Goal: Task Accomplishment & Management: Use online tool/utility

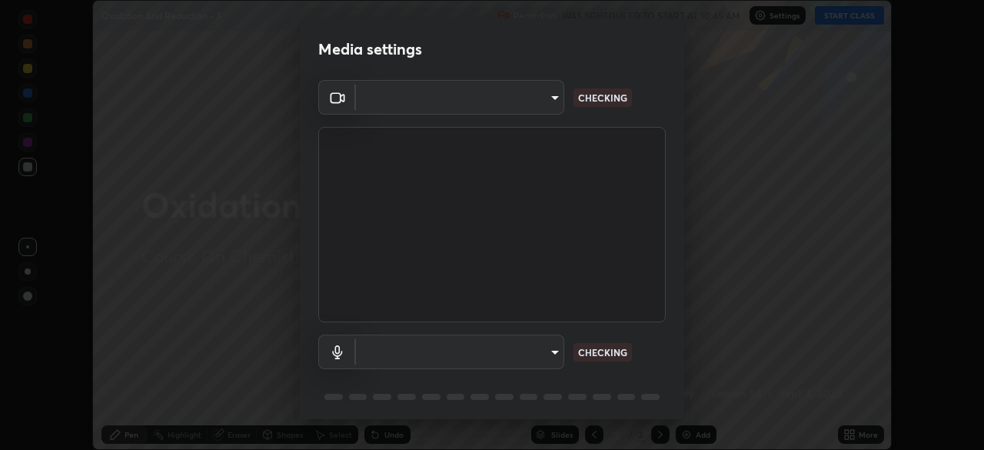
scroll to position [450, 984]
type input "e5f32b9a37d83756d2696e8423a1893a7de7eefef83412cf73fe4da3c4688103"
click at [538, 352] on body "Erase all Oxidation And Reduction - 3 Recording WAS SCHEDULED TO START AT 10:45…" at bounding box center [492, 225] width 984 height 450
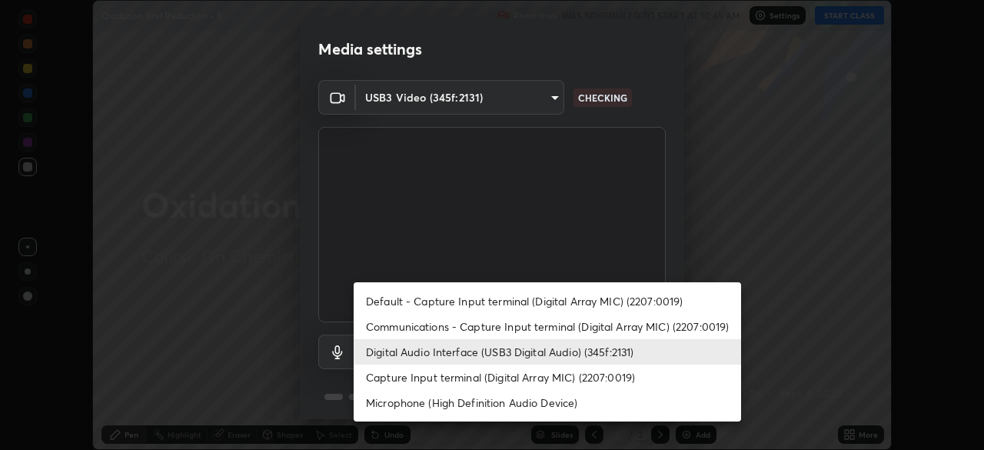
click at [557, 328] on li "Communications - Capture Input terminal (Digital Array MIC) (2207:0019)" at bounding box center [547, 326] width 387 height 25
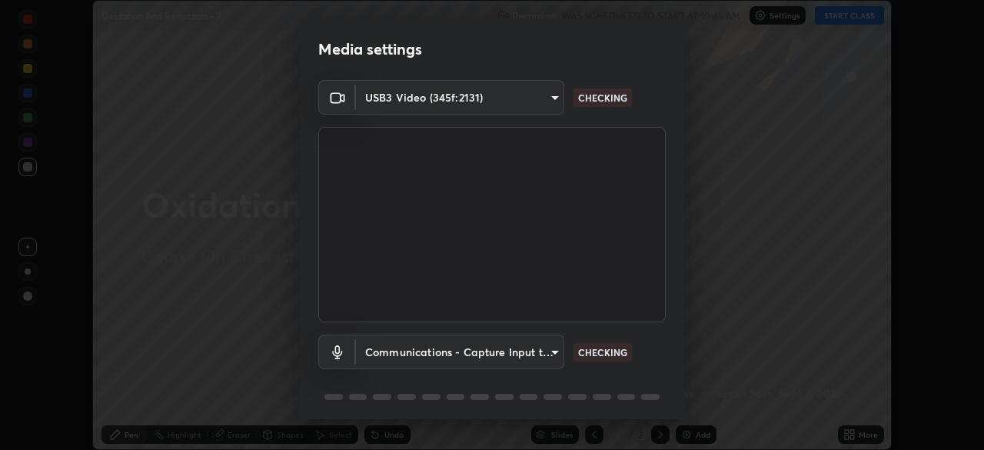
click at [546, 357] on body "Erase all Oxidation And Reduction - 3 Recording WAS SCHEDULED TO START AT 10:45…" at bounding box center [492, 225] width 984 height 450
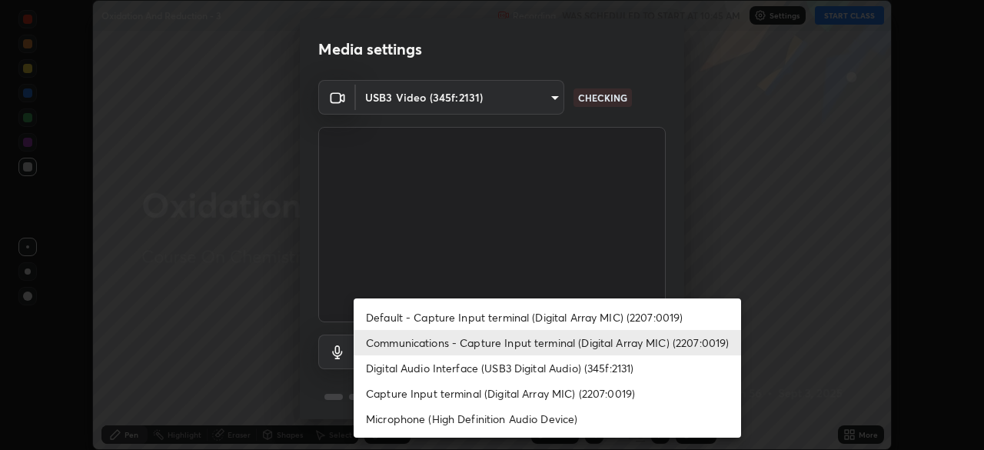
click at [554, 374] on li "Digital Audio Interface (USB3 Digital Audio) (345f:2131)" at bounding box center [547, 367] width 387 height 25
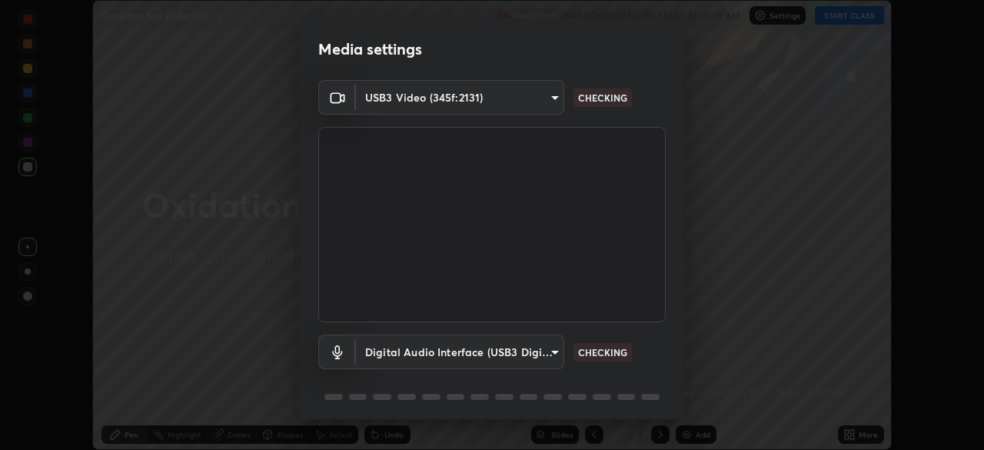
type input "ae0975cef7388746c2778fd6dc2b00d9a595315052e87b14b0d2850c1354851c"
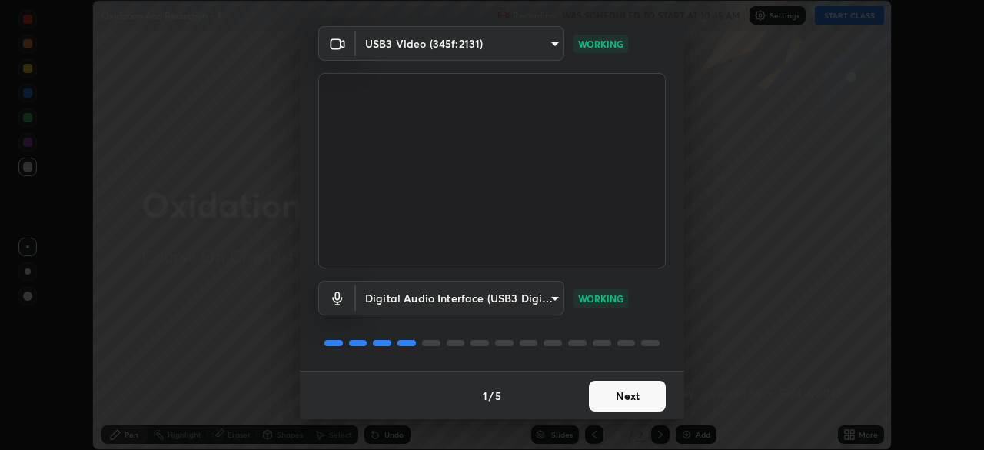
click at [640, 399] on button "Next" at bounding box center [627, 395] width 77 height 31
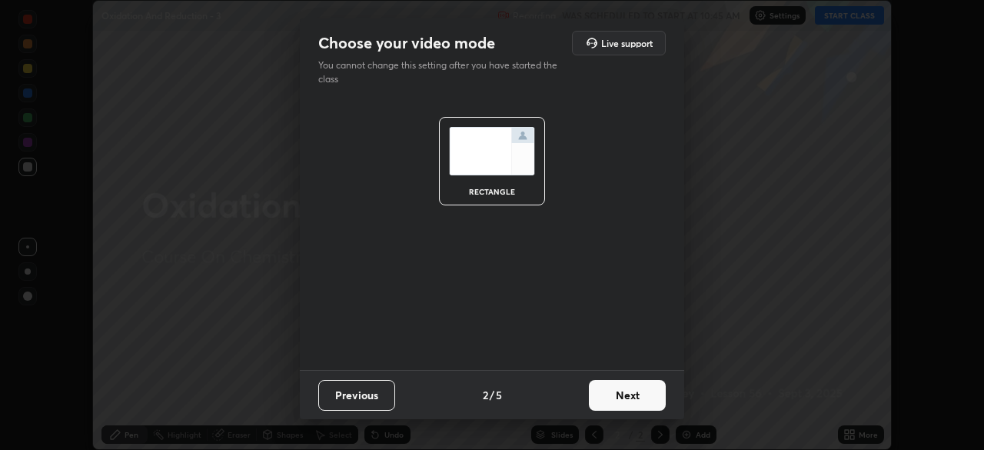
scroll to position [0, 0]
click at [643, 400] on button "Next" at bounding box center [627, 395] width 77 height 31
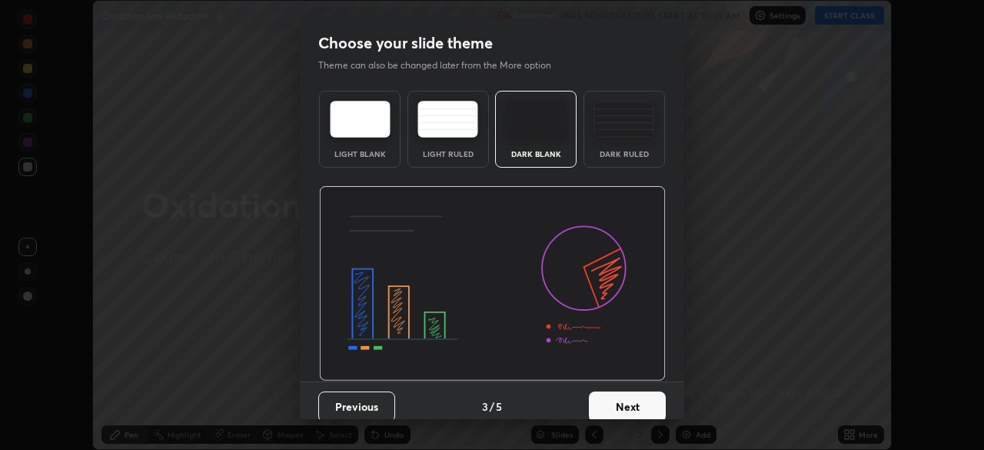
click at [645, 406] on button "Next" at bounding box center [627, 406] width 77 height 31
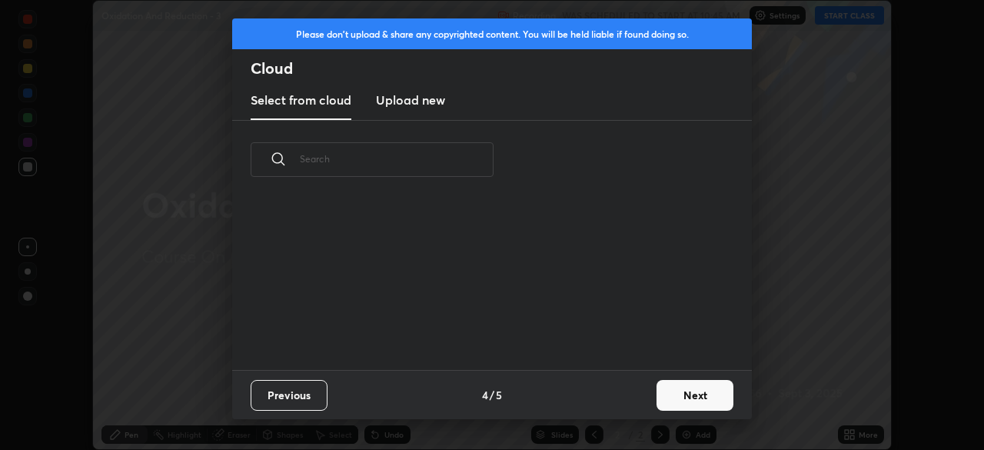
click at [660, 401] on button "Next" at bounding box center [694, 395] width 77 height 31
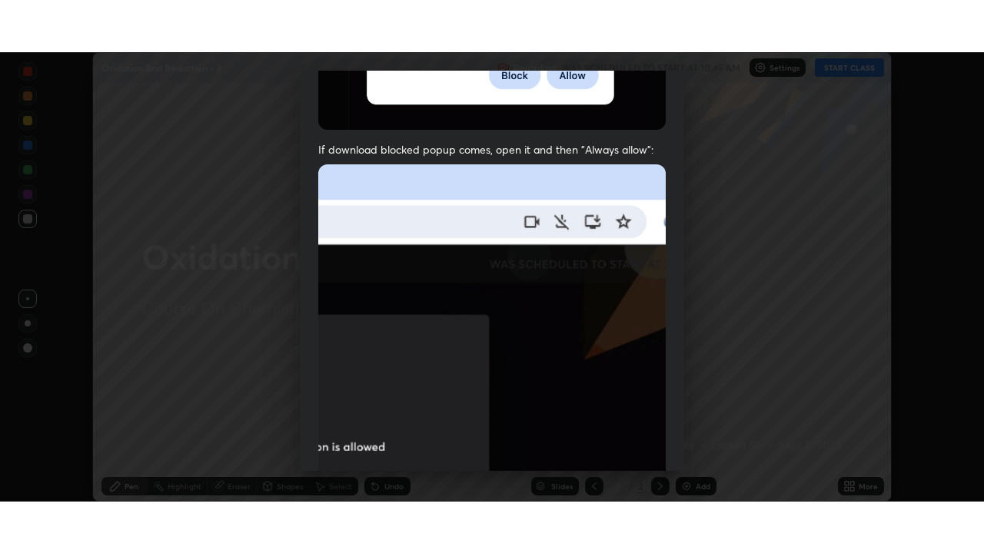
scroll to position [367, 0]
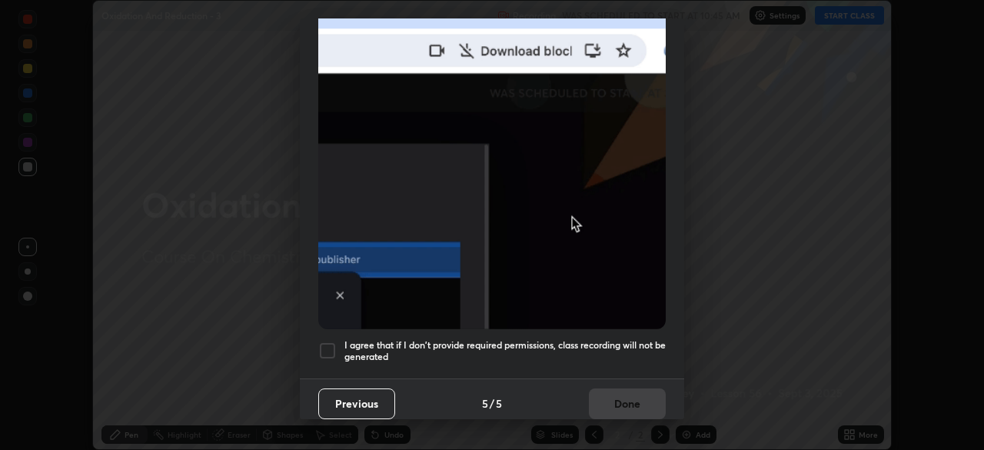
click at [590, 344] on h5 "I agree that if I don't provide required permissions, class recording will not …" at bounding box center [504, 351] width 321 height 24
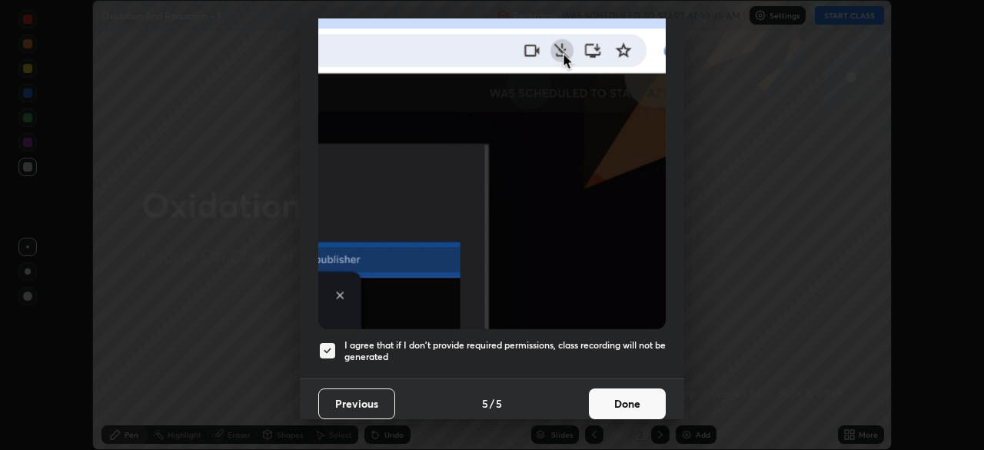
click at [619, 398] on button "Done" at bounding box center [627, 403] width 77 height 31
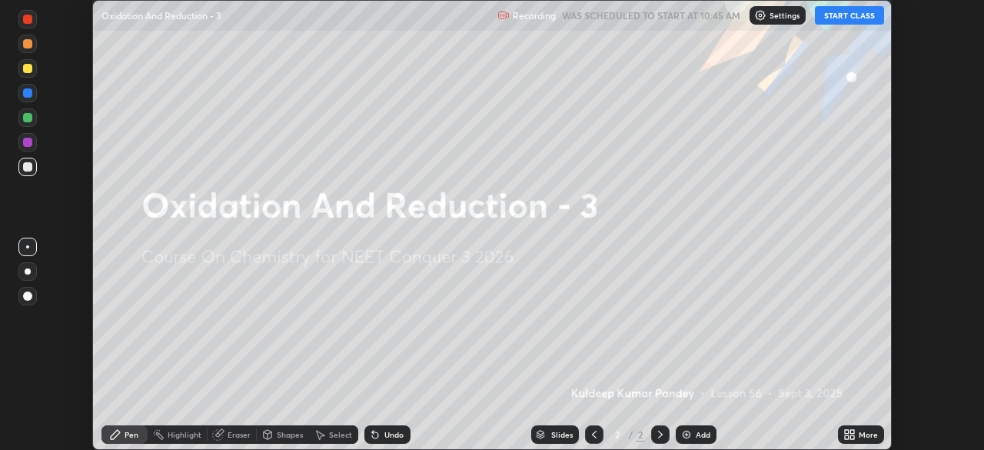
click at [859, 17] on button "START CLASS" at bounding box center [849, 15] width 69 height 18
click at [860, 432] on div "More" at bounding box center [868, 434] width 19 height 8
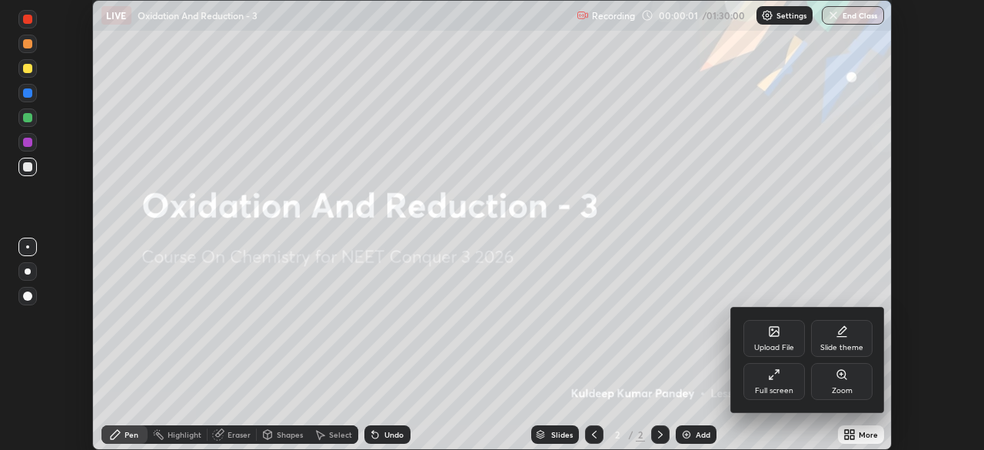
click at [792, 390] on div "Full screen" at bounding box center [773, 381] width 61 height 37
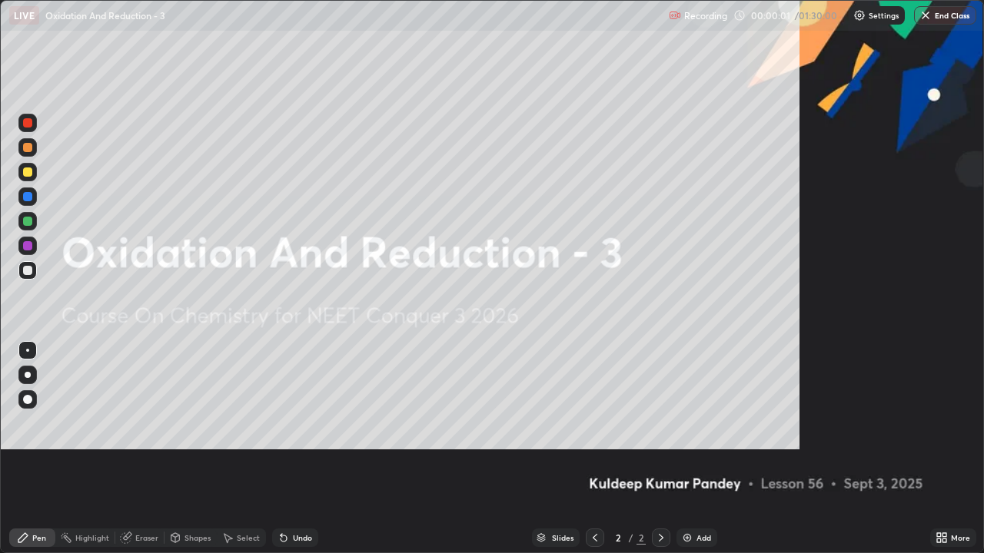
scroll to position [553, 984]
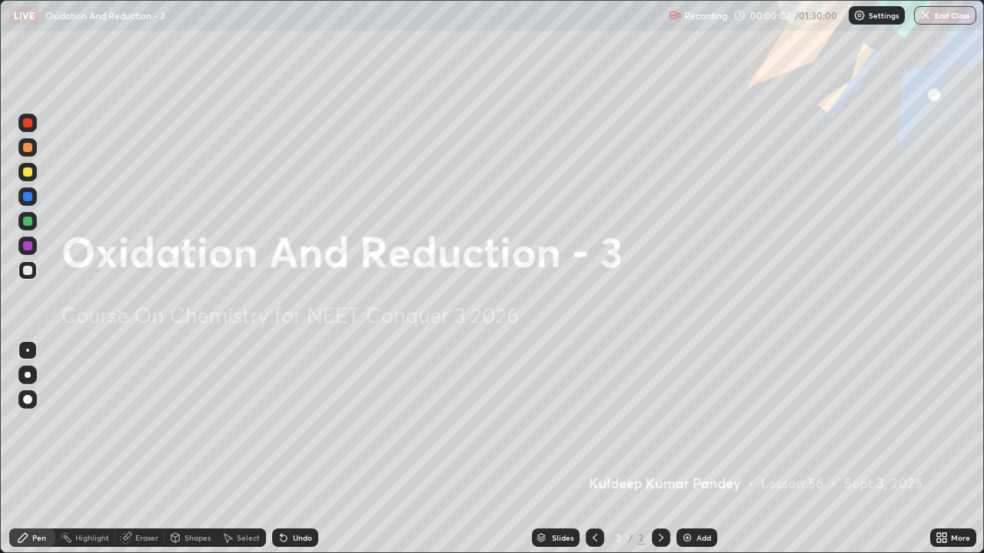
click at [691, 449] on img at bounding box center [687, 538] width 12 height 12
click at [690, 449] on img at bounding box center [687, 538] width 12 height 12
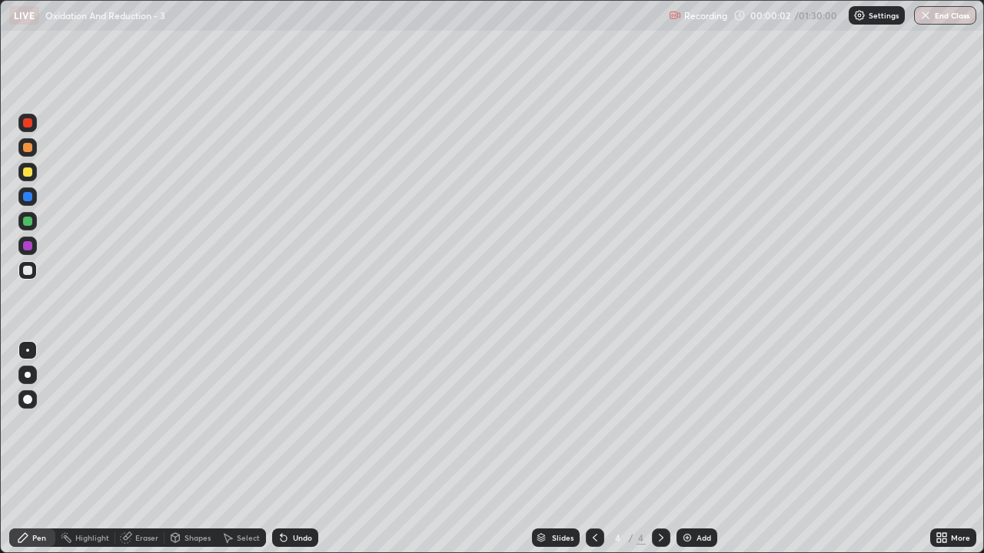
click at [689, 449] on img at bounding box center [687, 538] width 12 height 12
click at [687, 449] on img at bounding box center [687, 538] width 12 height 12
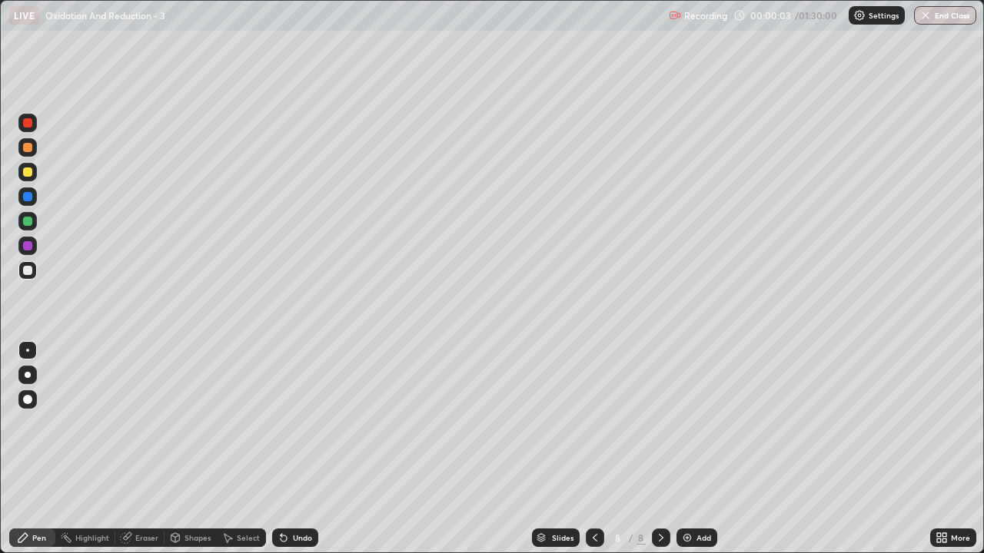
click at [688, 449] on img at bounding box center [687, 538] width 12 height 12
click at [687, 449] on img at bounding box center [687, 538] width 12 height 12
click at [688, 449] on img at bounding box center [687, 538] width 12 height 12
click at [687, 449] on img at bounding box center [687, 538] width 12 height 12
click at [686, 449] on img at bounding box center [687, 538] width 12 height 12
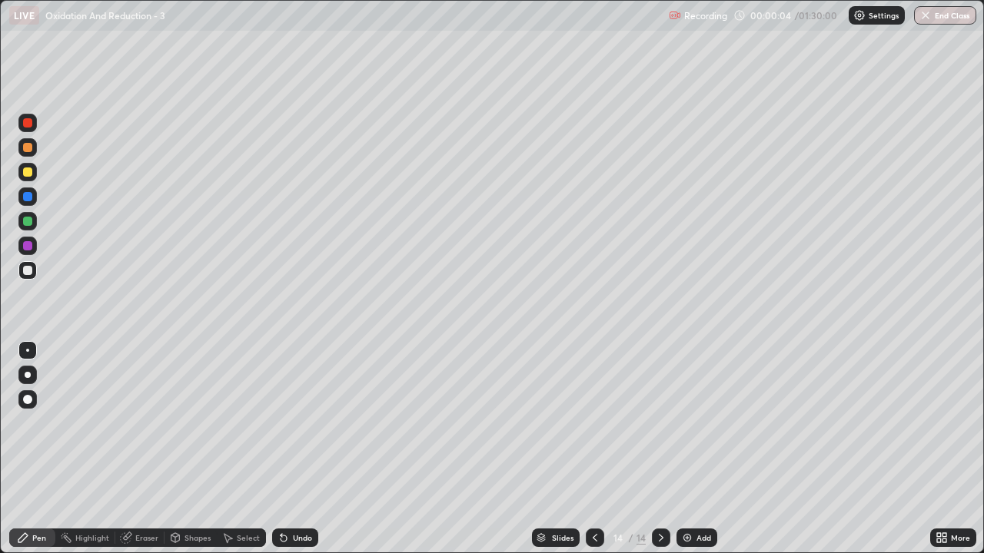
click at [686, 449] on img at bounding box center [687, 538] width 12 height 12
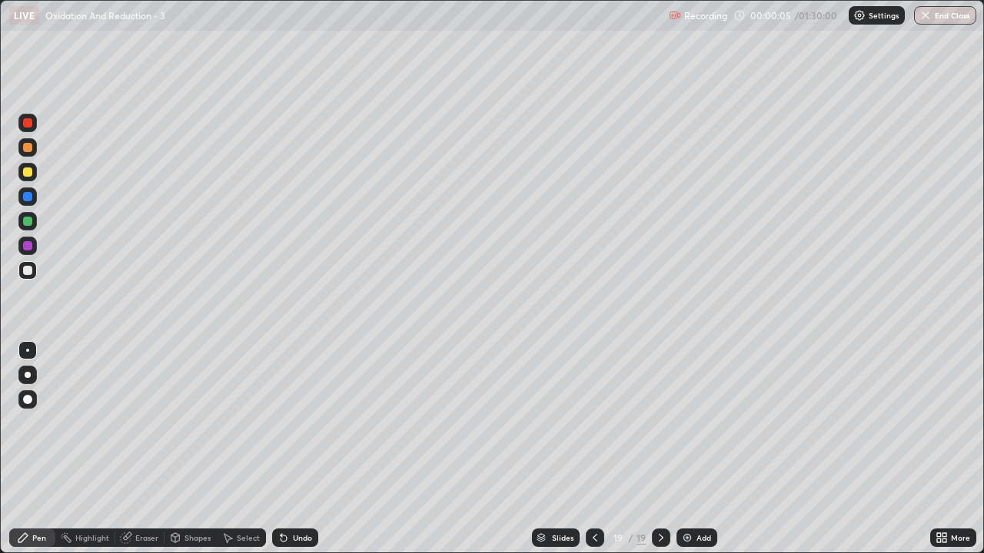
click at [686, 449] on img at bounding box center [687, 538] width 12 height 12
click at [687, 449] on img at bounding box center [688, 538] width 12 height 12
click at [688, 449] on img at bounding box center [687, 538] width 12 height 12
click at [690, 449] on img at bounding box center [687, 538] width 12 height 12
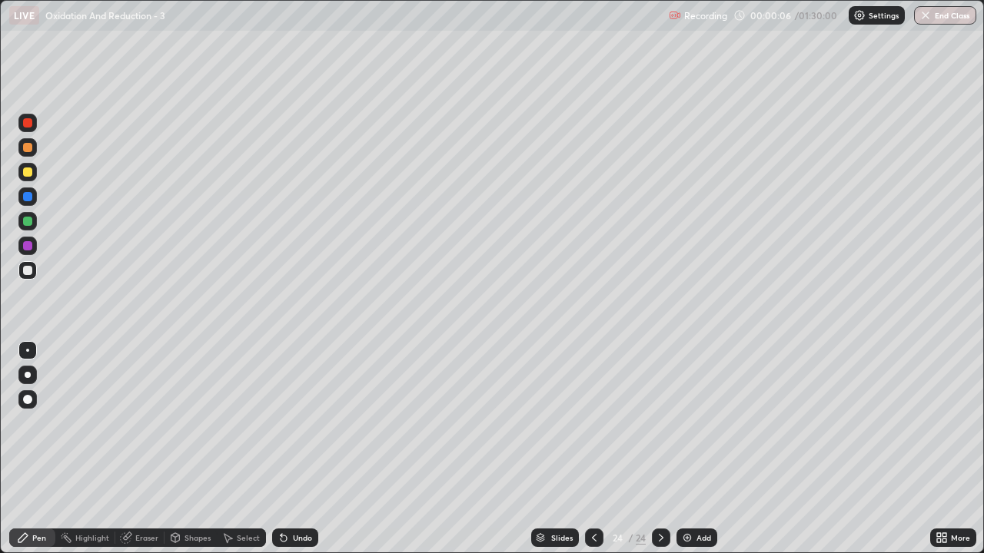
click at [690, 449] on img at bounding box center [687, 538] width 12 height 12
click at [689, 449] on img at bounding box center [687, 538] width 12 height 12
click at [690, 449] on img at bounding box center [687, 538] width 12 height 12
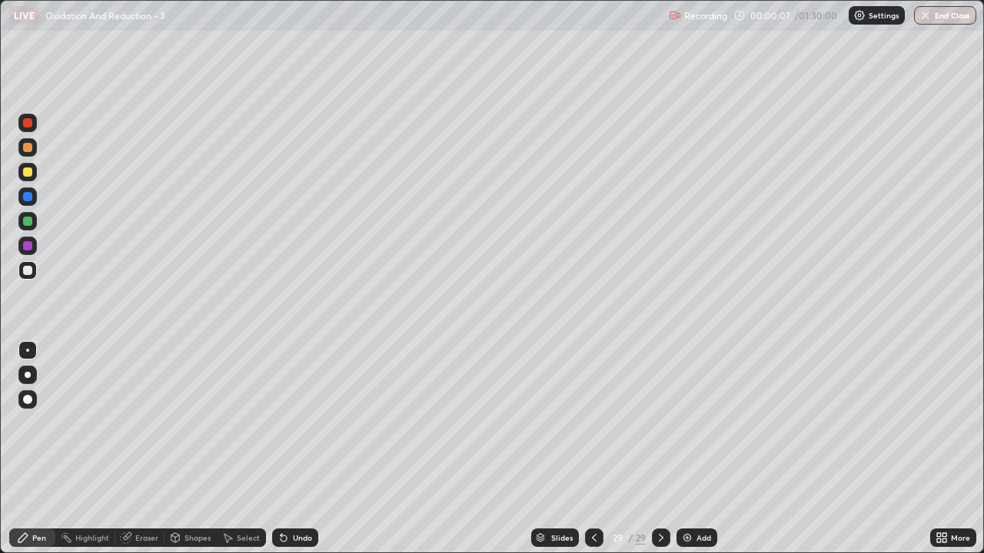
click at [689, 449] on img at bounding box center [687, 538] width 12 height 12
click at [689, 449] on img at bounding box center [688, 538] width 12 height 12
click at [690, 449] on img at bounding box center [687, 538] width 12 height 12
click at [593, 449] on icon at bounding box center [594, 538] width 12 height 12
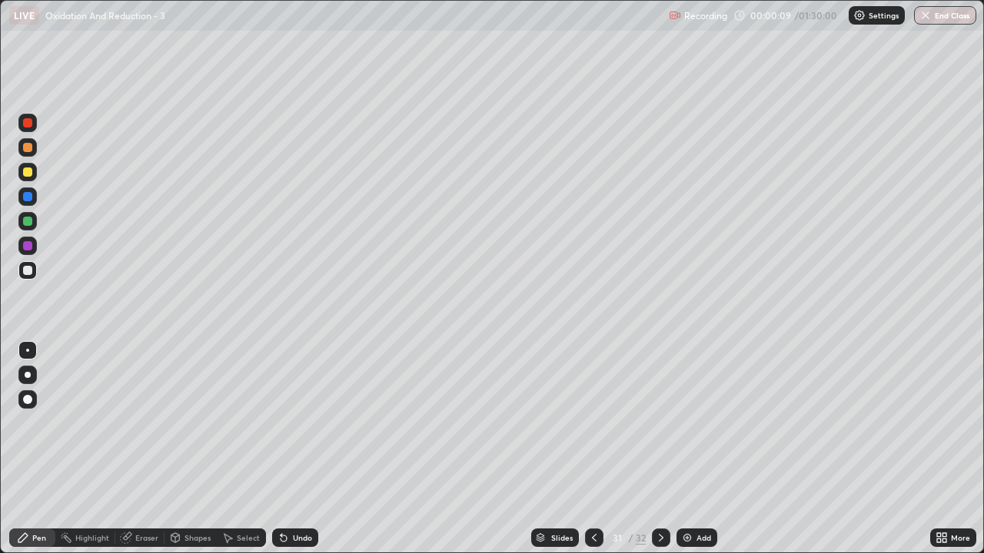
click at [593, 449] on icon at bounding box center [594, 538] width 12 height 12
click at [592, 449] on icon at bounding box center [594, 538] width 5 height 8
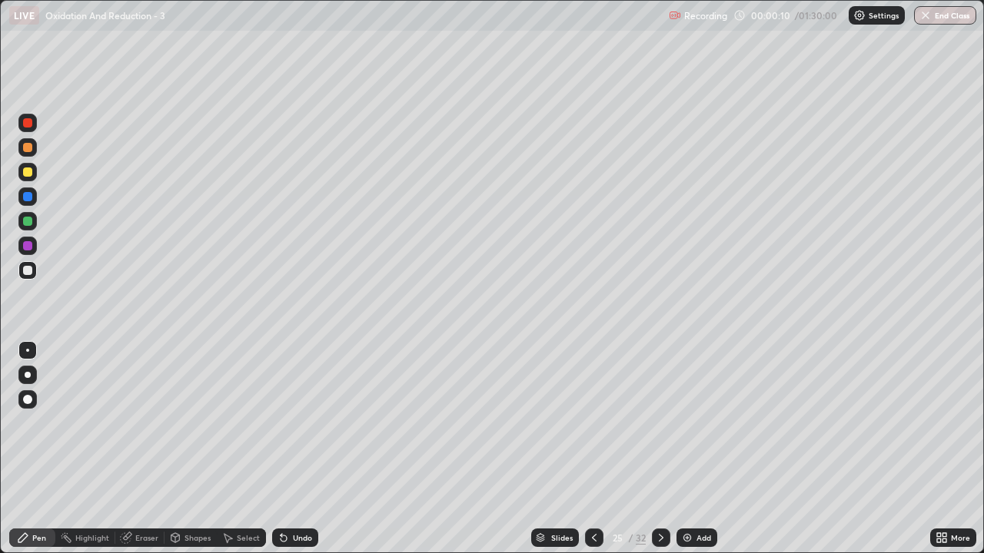
click at [592, 449] on icon at bounding box center [594, 538] width 5 height 8
click at [590, 449] on icon at bounding box center [594, 538] width 12 height 12
click at [591, 449] on icon at bounding box center [594, 538] width 12 height 12
click at [590, 449] on icon at bounding box center [594, 538] width 12 height 12
click at [592, 449] on icon at bounding box center [594, 538] width 12 height 12
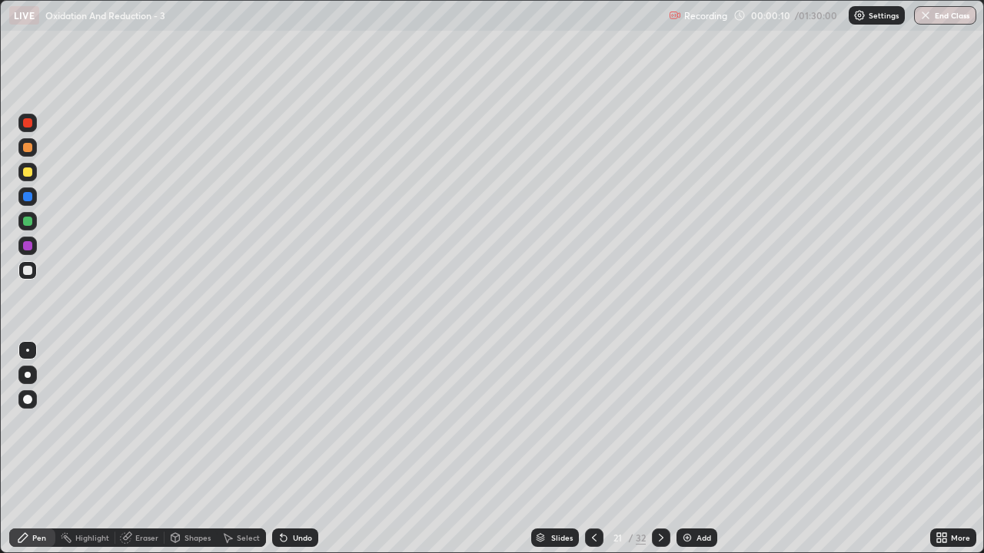
click at [592, 449] on icon at bounding box center [594, 538] width 5 height 8
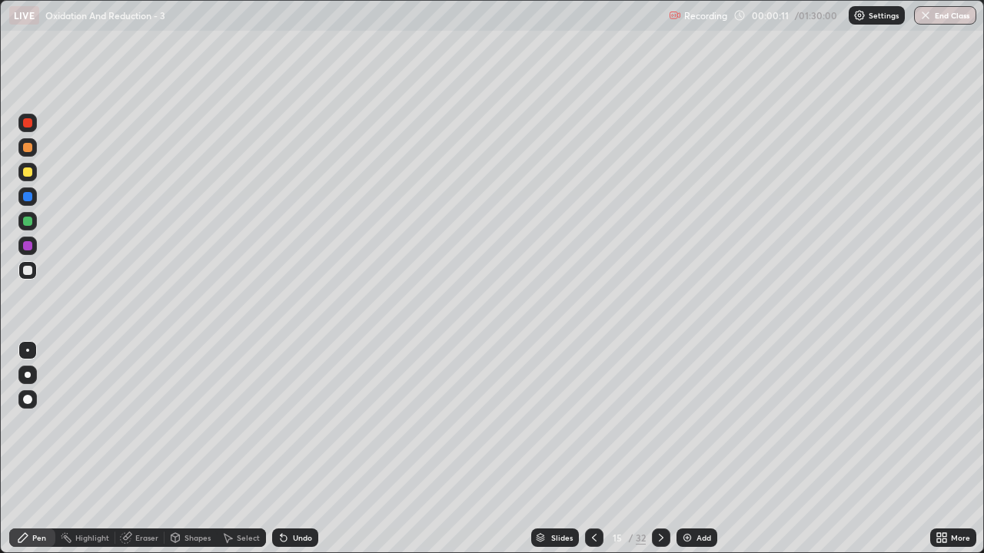
click at [593, 449] on icon at bounding box center [594, 538] width 12 height 12
click at [592, 449] on icon at bounding box center [594, 538] width 5 height 8
click at [593, 449] on icon at bounding box center [594, 538] width 12 height 12
click at [593, 449] on icon at bounding box center [594, 538] width 5 height 8
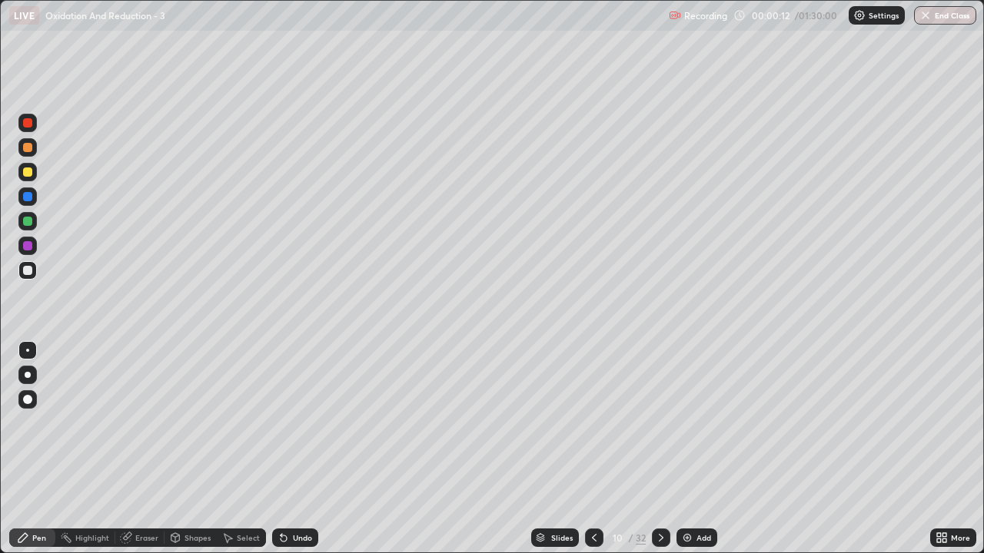
click at [592, 449] on icon at bounding box center [594, 538] width 5 height 8
click at [592, 449] on icon at bounding box center [594, 538] width 12 height 12
click at [593, 449] on icon at bounding box center [594, 538] width 12 height 12
click at [592, 449] on icon at bounding box center [594, 538] width 12 height 12
click at [593, 449] on icon at bounding box center [594, 538] width 12 height 12
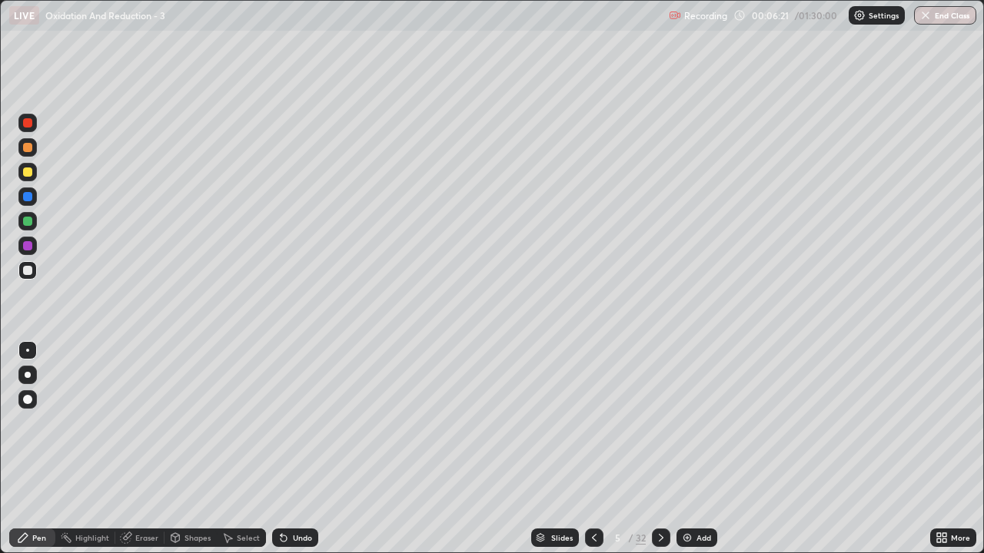
click at [501, 449] on div "Slides 5 / 32 Add" at bounding box center [624, 538] width 612 height 31
click at [28, 383] on div at bounding box center [27, 375] width 18 height 18
click at [661, 449] on icon at bounding box center [661, 538] width 12 height 12
click at [41, 449] on div "Pen" at bounding box center [39, 538] width 14 height 8
click at [142, 449] on div "Eraser" at bounding box center [146, 538] width 23 height 8
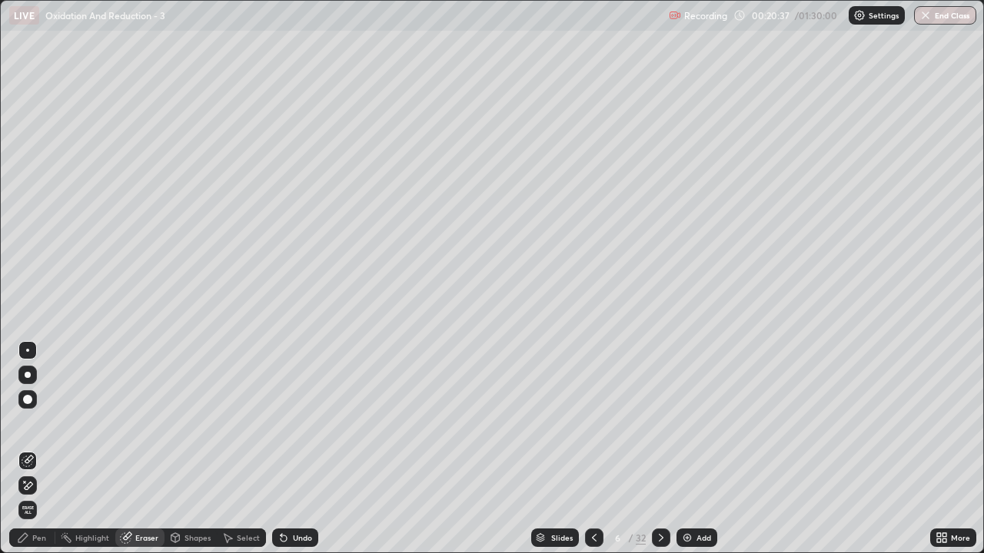
click at [40, 449] on div "Pen" at bounding box center [39, 538] width 14 height 8
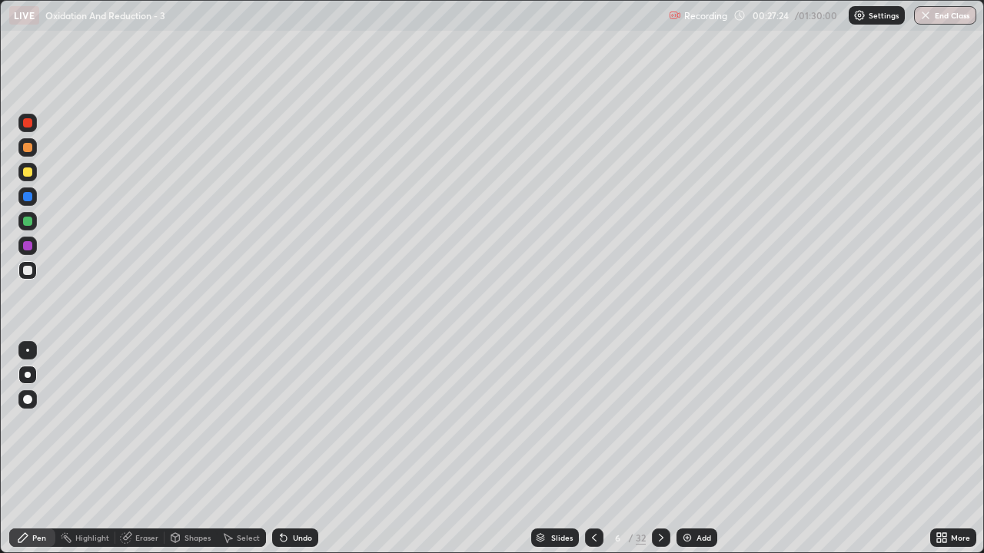
click at [660, 449] on icon at bounding box center [661, 538] width 12 height 12
click at [593, 449] on icon at bounding box center [594, 538] width 12 height 12
click at [660, 449] on icon at bounding box center [661, 538] width 12 height 12
click at [141, 449] on div "Eraser" at bounding box center [139, 538] width 49 height 18
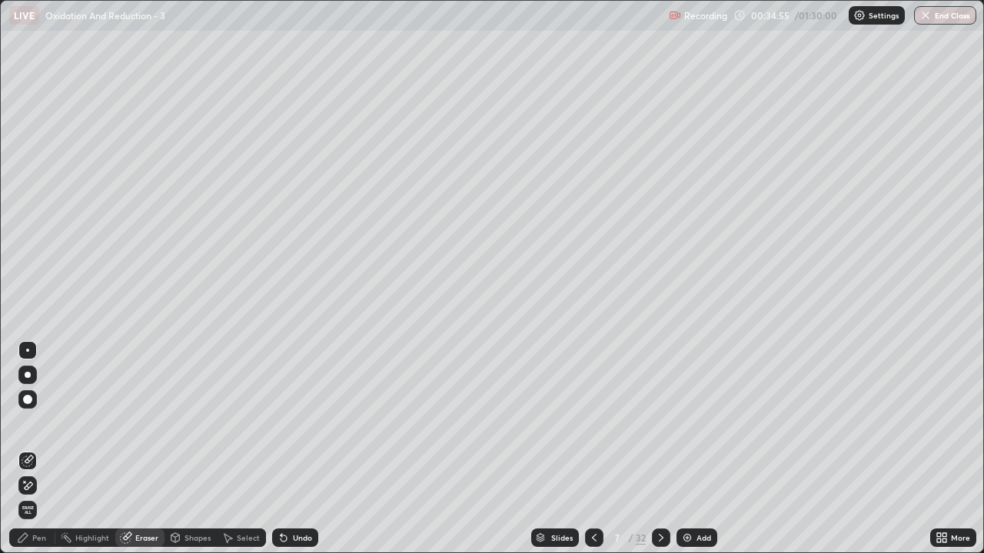
click at [46, 449] on div "Pen" at bounding box center [32, 538] width 46 height 18
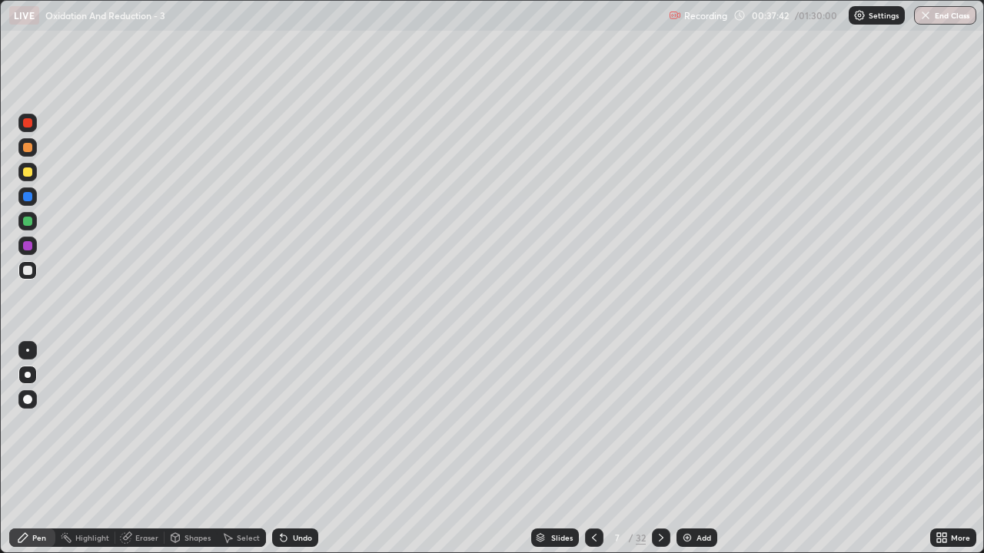
click at [145, 449] on div "Eraser" at bounding box center [146, 538] width 23 height 8
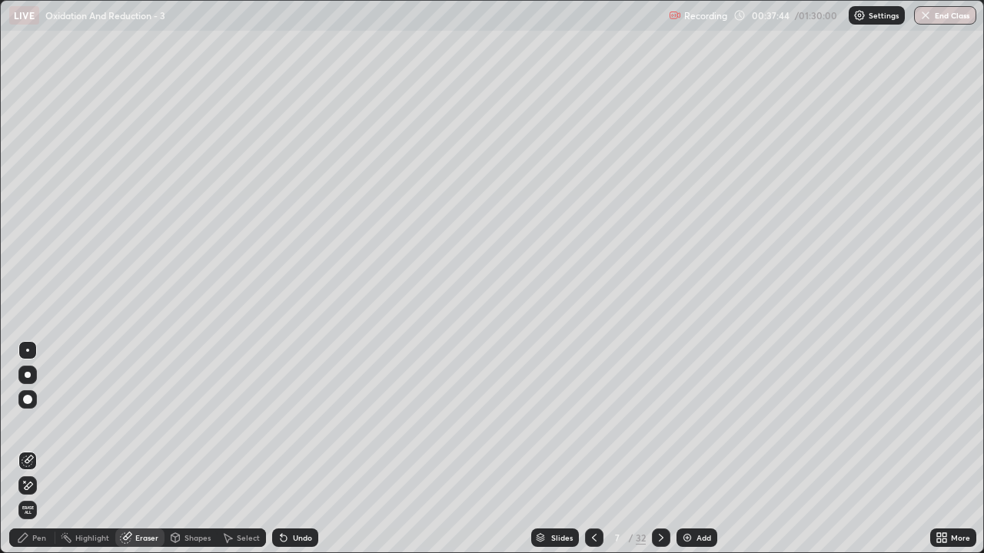
click at [36, 449] on div "Pen" at bounding box center [39, 538] width 14 height 8
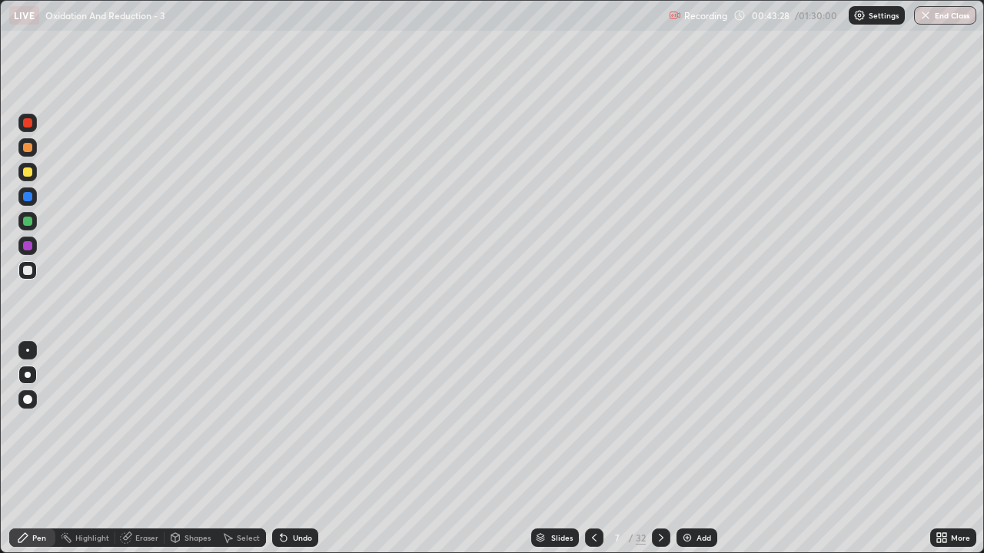
click at [662, 449] on icon at bounding box center [661, 538] width 12 height 12
click at [143, 449] on div "Eraser" at bounding box center [146, 538] width 23 height 8
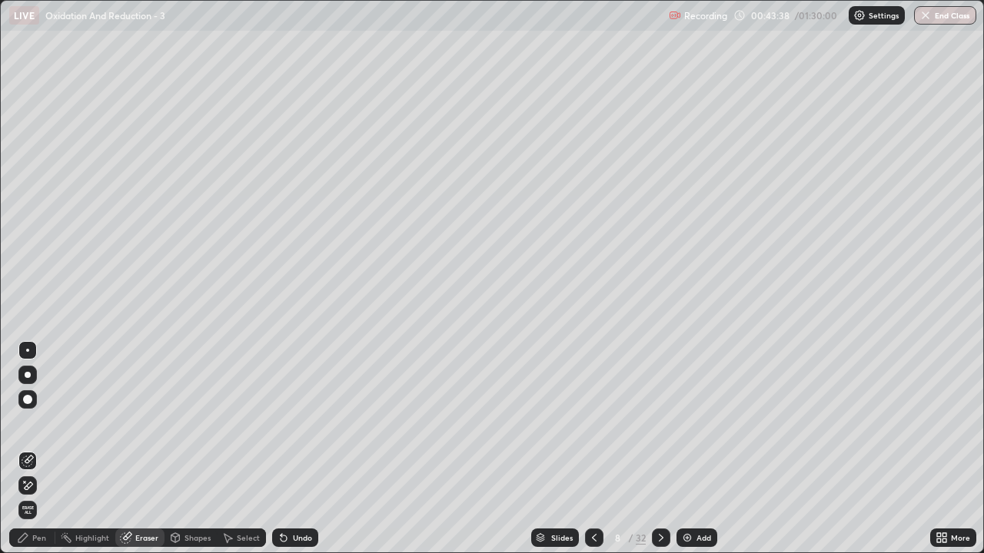
click at [45, 449] on div "Pen" at bounding box center [39, 538] width 14 height 8
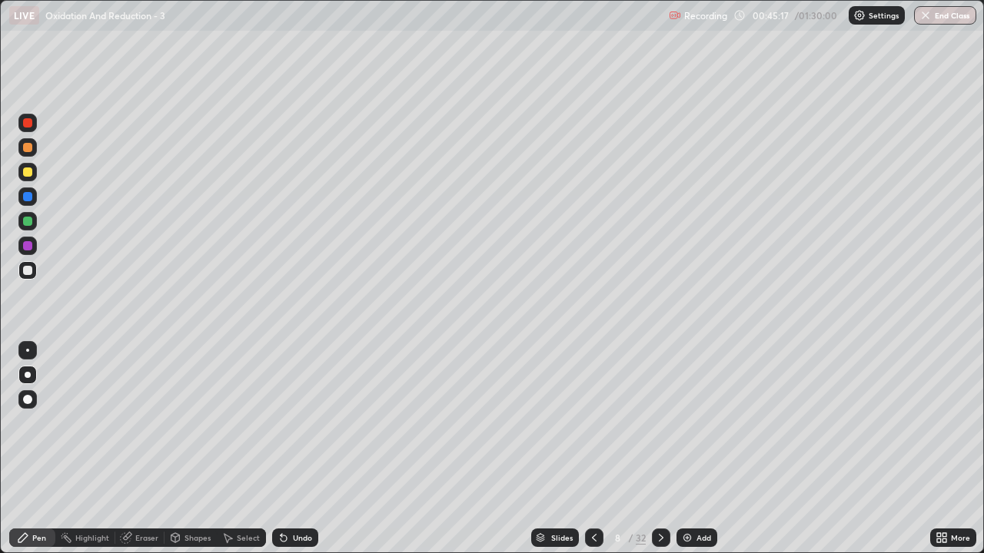
click at [146, 449] on div "Eraser" at bounding box center [139, 538] width 49 height 18
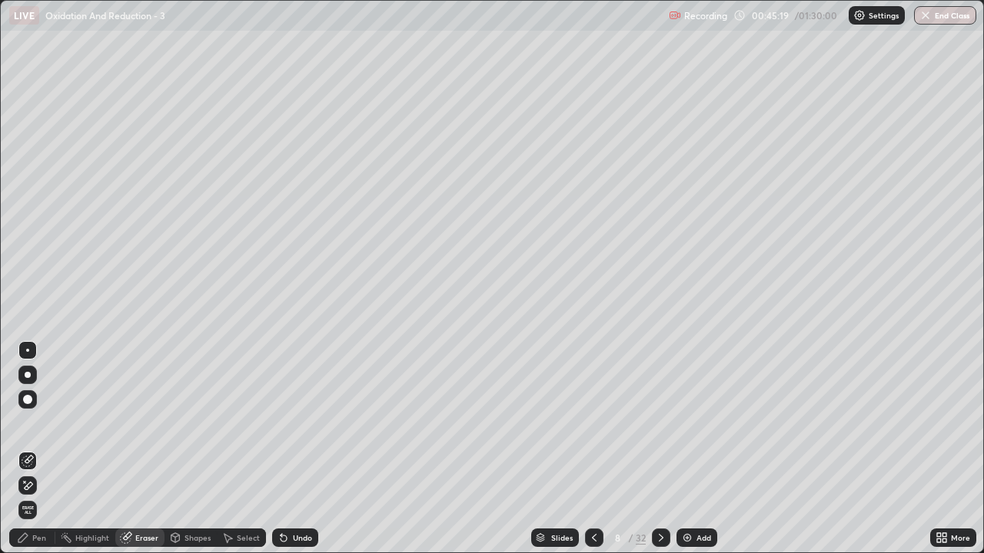
click at [43, 449] on div "Pen" at bounding box center [39, 538] width 14 height 8
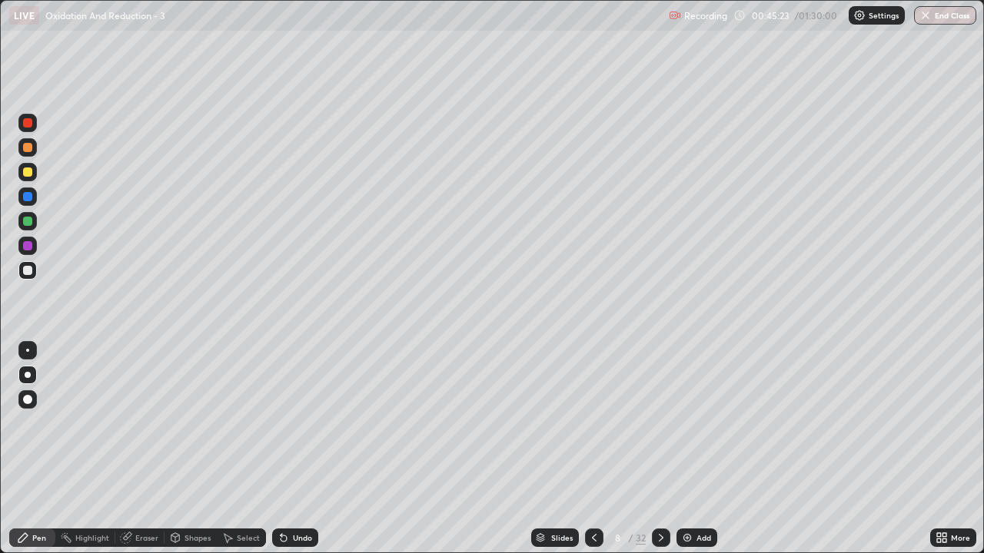
click at [143, 449] on div "Eraser" at bounding box center [139, 538] width 49 height 18
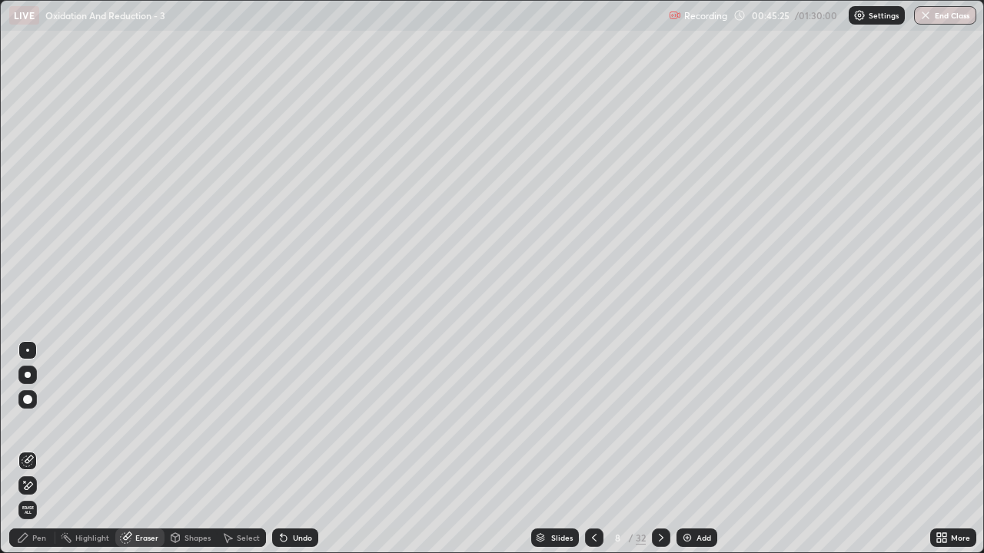
click at [29, 449] on icon at bounding box center [23, 538] width 12 height 12
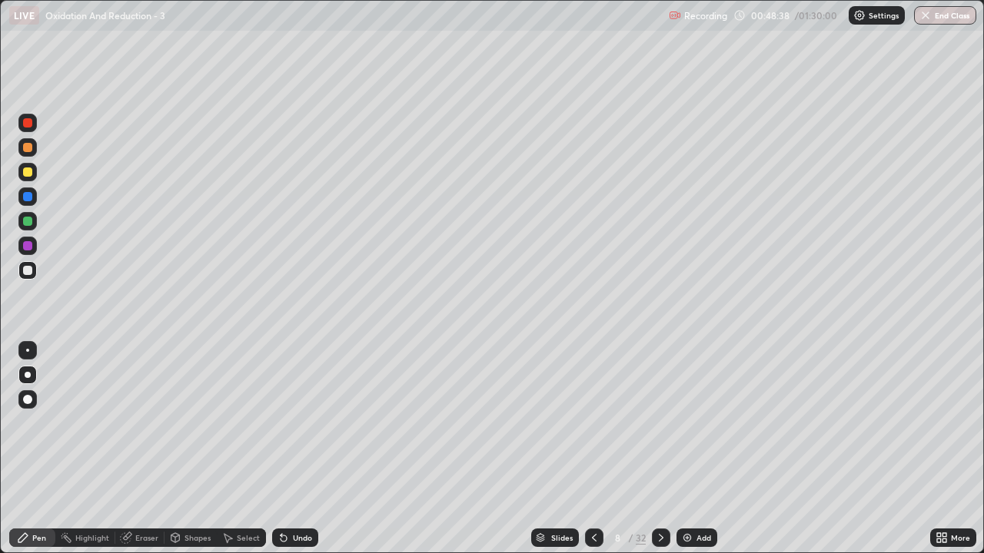
click at [144, 449] on div "Eraser" at bounding box center [146, 538] width 23 height 8
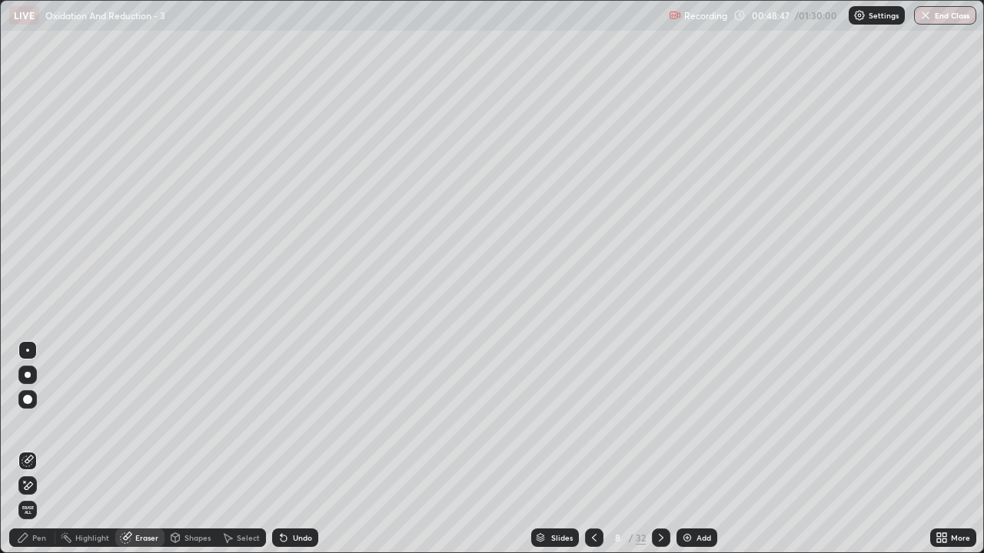
click at [46, 449] on div "Pen" at bounding box center [32, 538] width 46 height 18
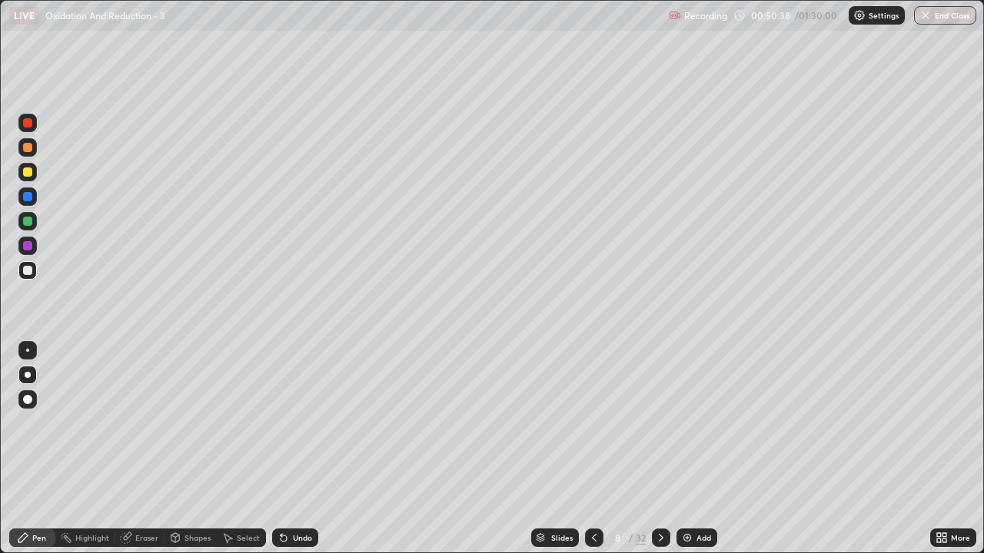
click at [660, 449] on icon at bounding box center [661, 538] width 12 height 12
click at [653, 449] on div at bounding box center [661, 538] width 18 height 18
click at [149, 449] on div "Eraser" at bounding box center [139, 538] width 49 height 18
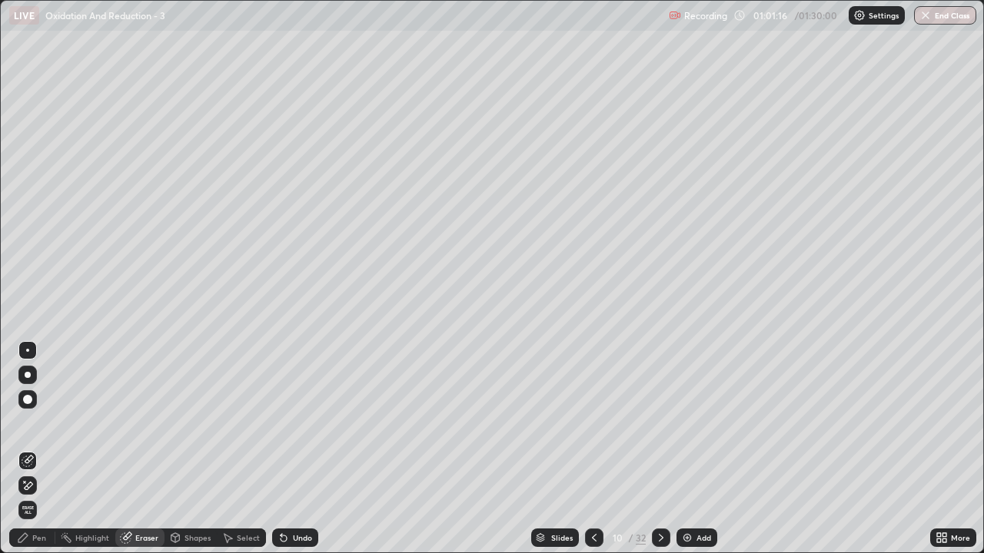
click at [43, 449] on div "Pen" at bounding box center [39, 538] width 14 height 8
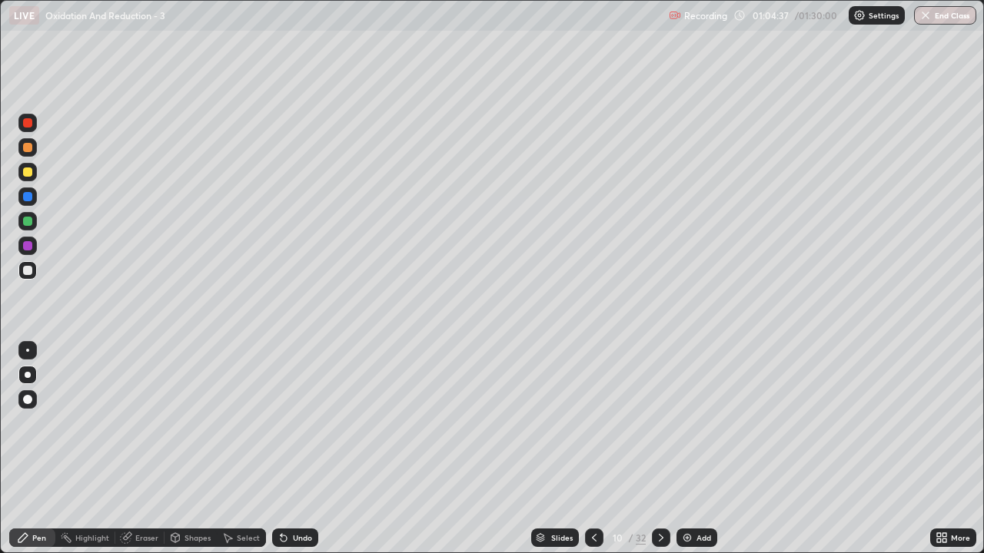
click at [141, 449] on div "Eraser" at bounding box center [146, 538] width 23 height 8
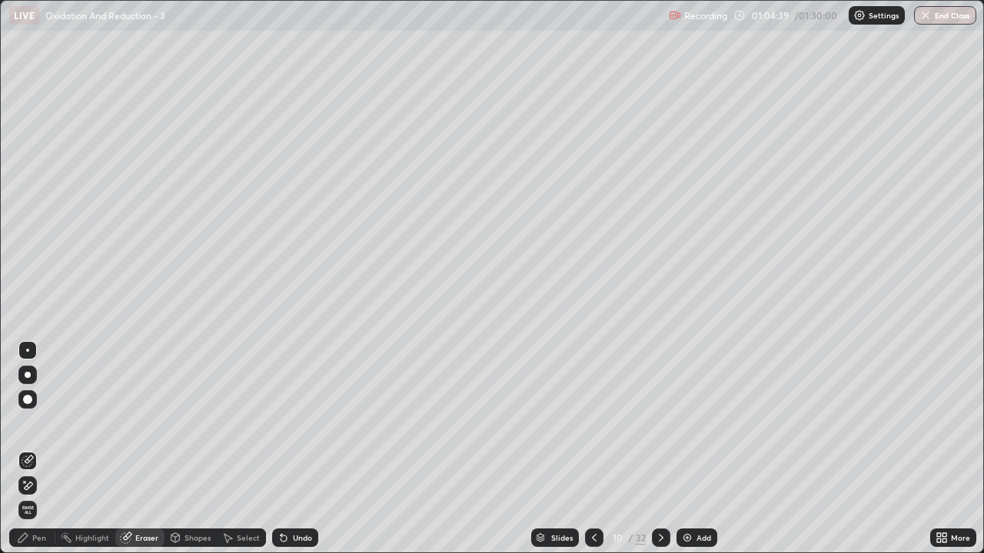
click at [40, 449] on div "Pen" at bounding box center [39, 538] width 14 height 8
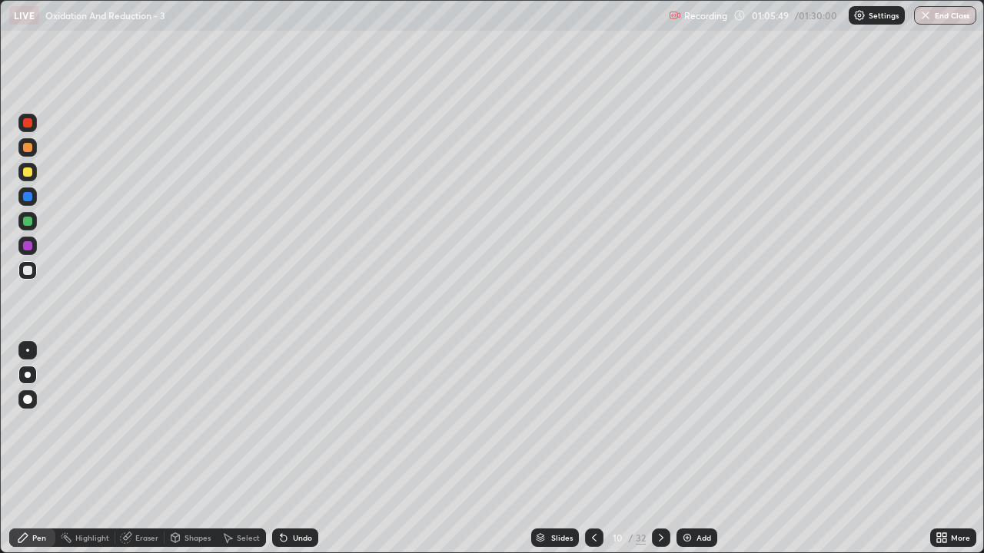
click at [591, 449] on div at bounding box center [594, 538] width 18 height 18
click at [656, 449] on icon at bounding box center [661, 538] width 12 height 12
click at [593, 449] on icon at bounding box center [594, 538] width 12 height 12
click at [658, 449] on icon at bounding box center [661, 538] width 12 height 12
click at [660, 449] on icon at bounding box center [661, 538] width 12 height 12
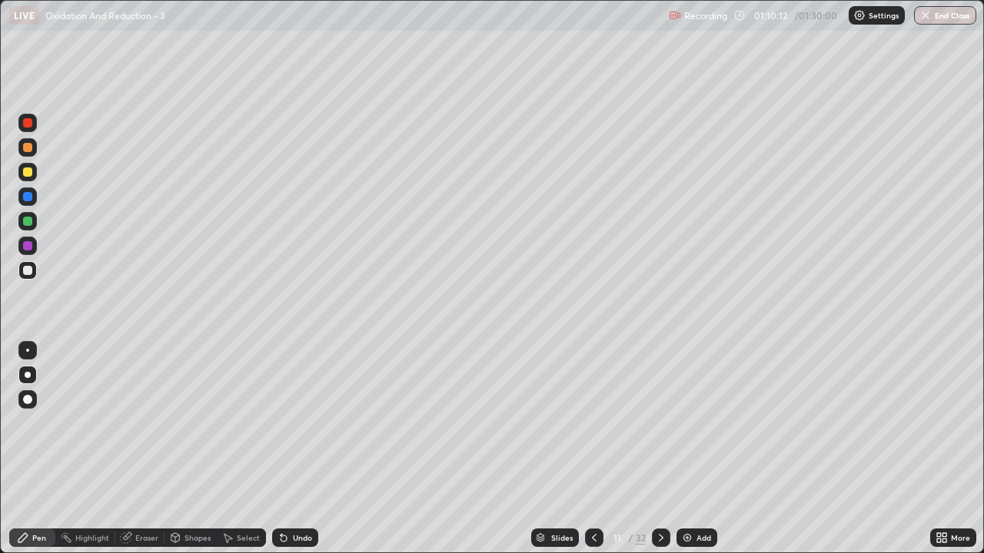
click at [146, 449] on div "Eraser" at bounding box center [139, 538] width 49 height 18
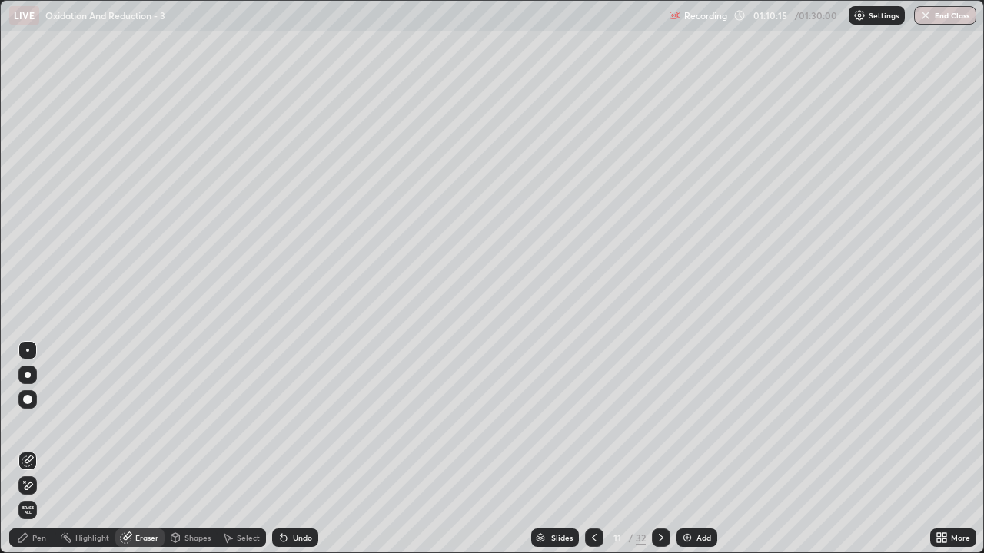
click at [43, 449] on div "Pen" at bounding box center [32, 538] width 46 height 18
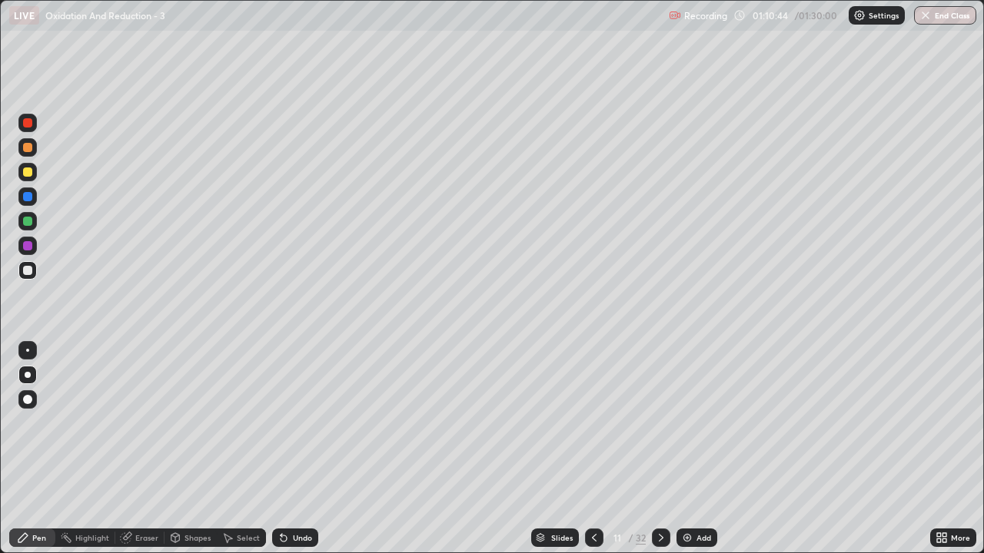
click at [141, 449] on div "Eraser" at bounding box center [146, 538] width 23 height 8
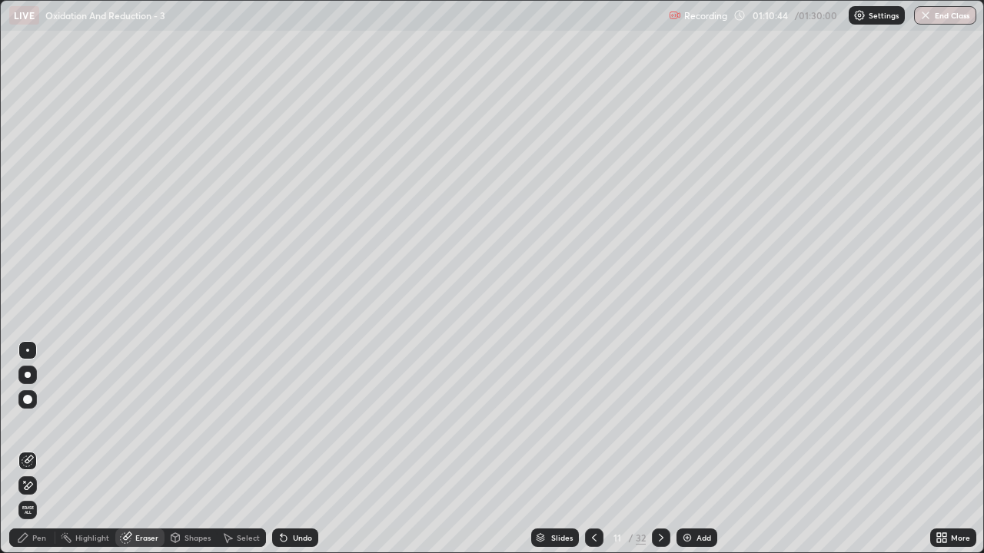
click at [152, 449] on div "Eraser" at bounding box center [146, 538] width 23 height 8
click at [43, 449] on div "Pen" at bounding box center [39, 538] width 14 height 8
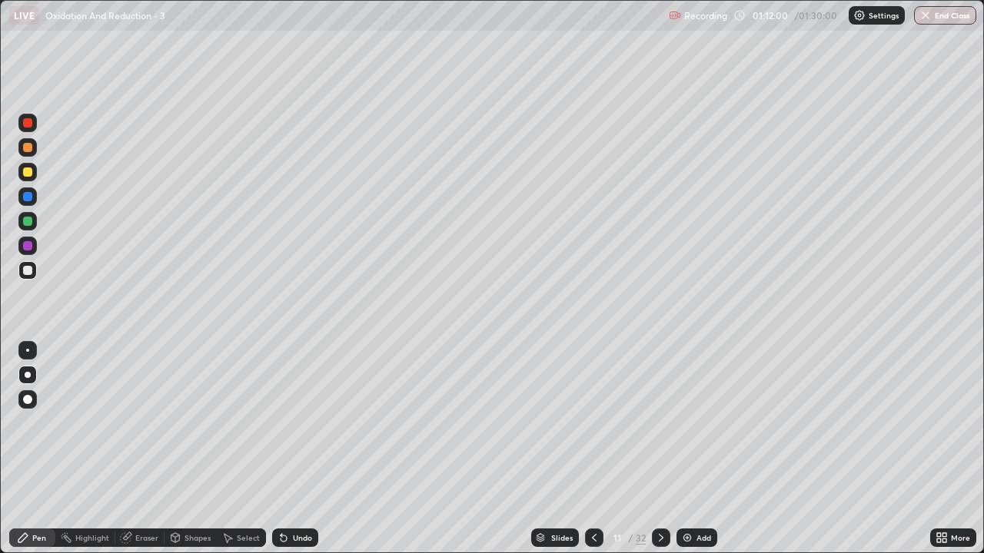
click at [145, 449] on div "Eraser" at bounding box center [146, 538] width 23 height 8
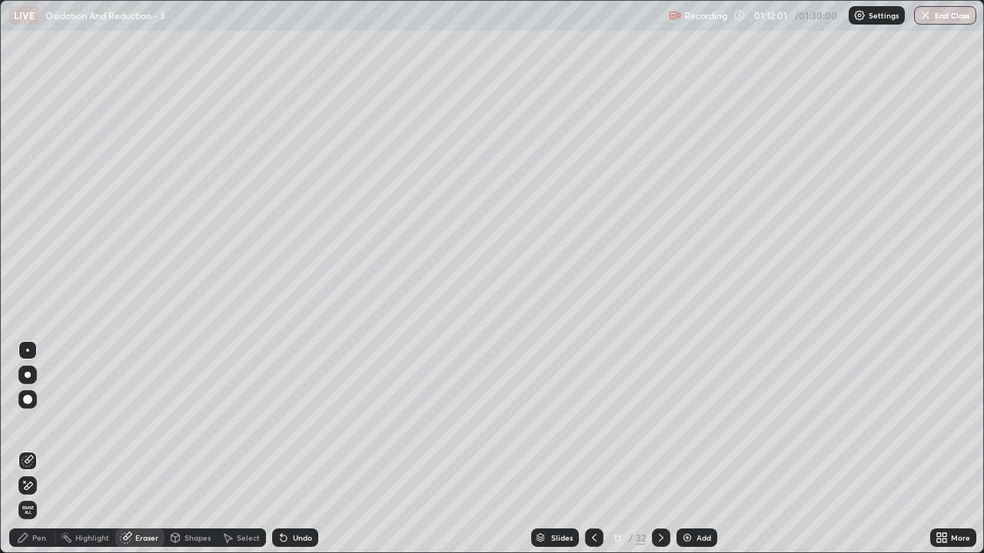
click at [42, 449] on div "Pen" at bounding box center [39, 538] width 14 height 8
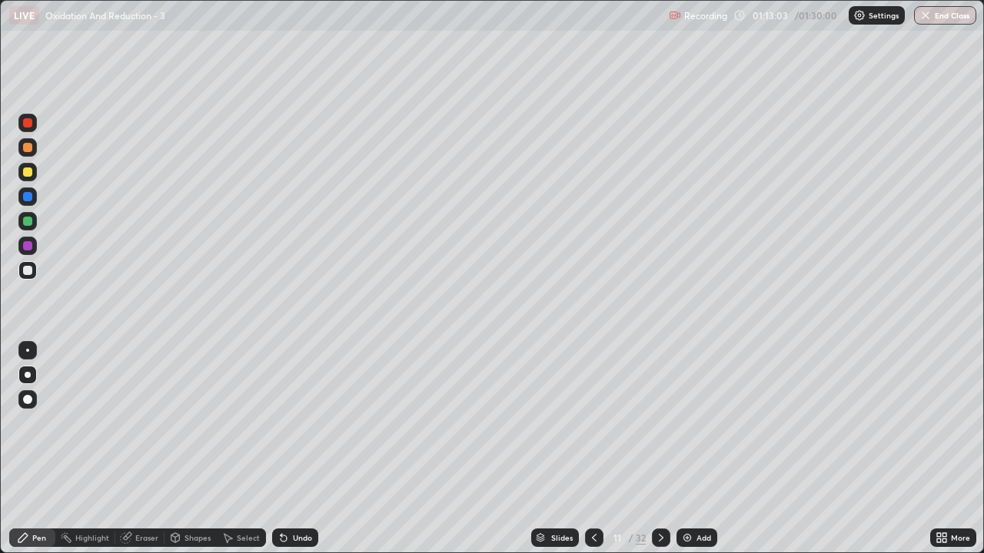
click at [443, 449] on div "Slides 11 / 32 Add" at bounding box center [624, 538] width 612 height 31
click at [661, 449] on icon at bounding box center [661, 538] width 12 height 12
click at [26, 172] on div at bounding box center [27, 172] width 9 height 9
click at [30, 228] on div at bounding box center [27, 221] width 18 height 18
click at [28, 271] on div at bounding box center [27, 270] width 9 height 9
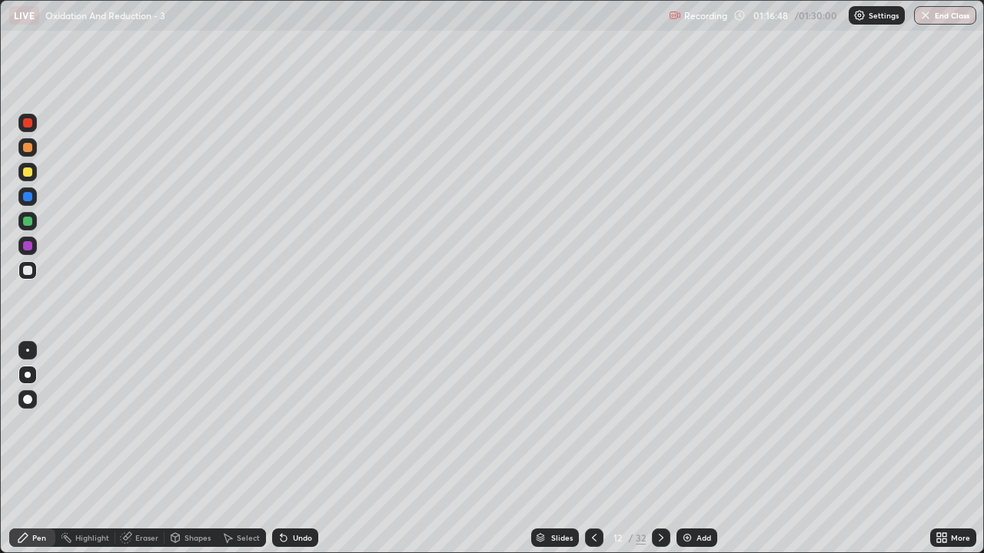
click at [590, 449] on icon at bounding box center [594, 538] width 12 height 12
click at [658, 449] on icon at bounding box center [661, 538] width 12 height 12
click at [659, 449] on icon at bounding box center [661, 538] width 12 height 12
click at [592, 449] on icon at bounding box center [594, 538] width 12 height 12
click at [660, 449] on icon at bounding box center [661, 538] width 12 height 12
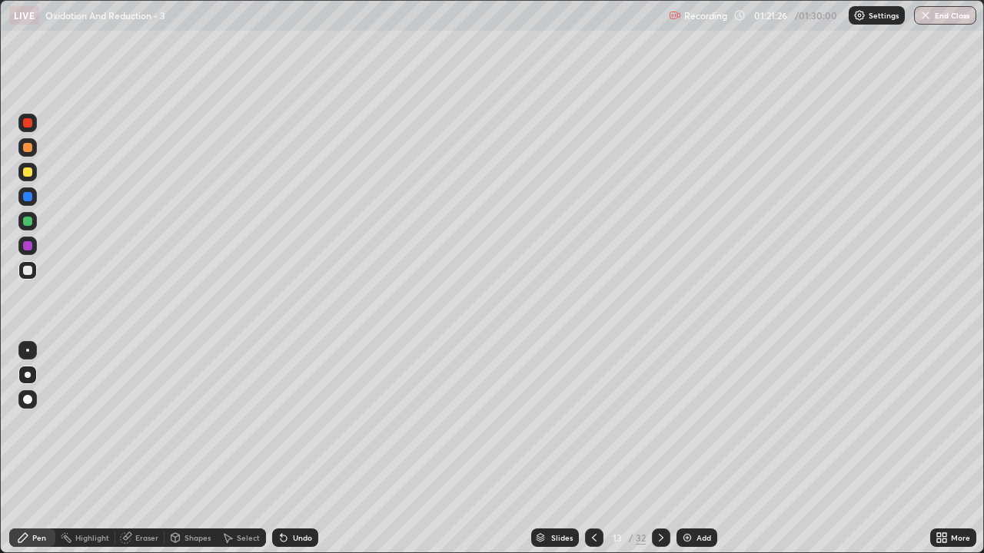
click at [148, 449] on div "Eraser" at bounding box center [146, 538] width 23 height 8
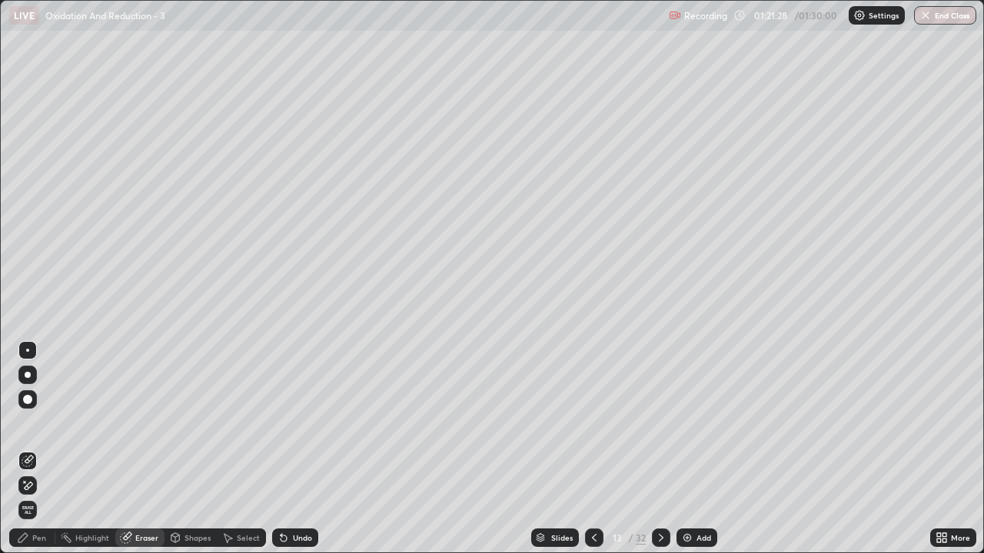
click at [43, 449] on div "Pen" at bounding box center [39, 538] width 14 height 8
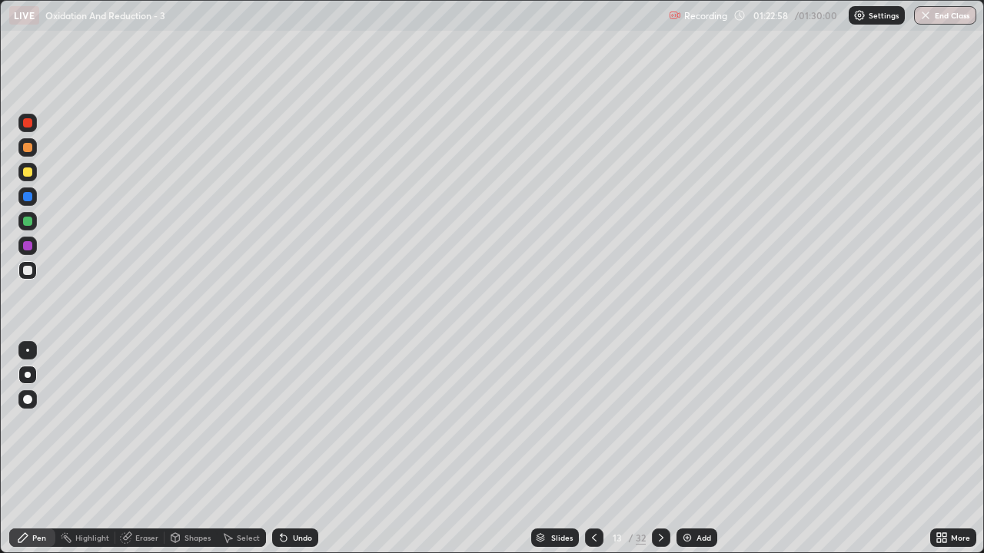
click at [660, 449] on icon at bounding box center [661, 538] width 12 height 12
click at [30, 269] on div at bounding box center [27, 270] width 9 height 9
click at [28, 221] on div at bounding box center [27, 221] width 9 height 9
click at [28, 172] on div at bounding box center [27, 172] width 9 height 9
click at [28, 222] on div at bounding box center [27, 221] width 9 height 9
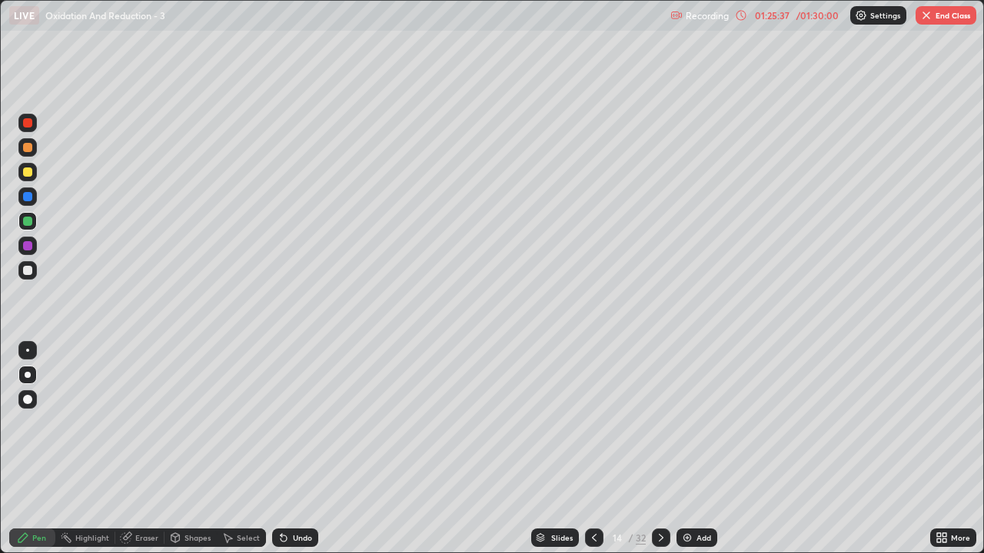
click at [28, 271] on div at bounding box center [27, 270] width 9 height 9
click at [26, 171] on div at bounding box center [27, 172] width 9 height 9
click at [28, 121] on div at bounding box center [27, 122] width 9 height 9
click at [945, 18] on button "End Class" at bounding box center [945, 15] width 61 height 18
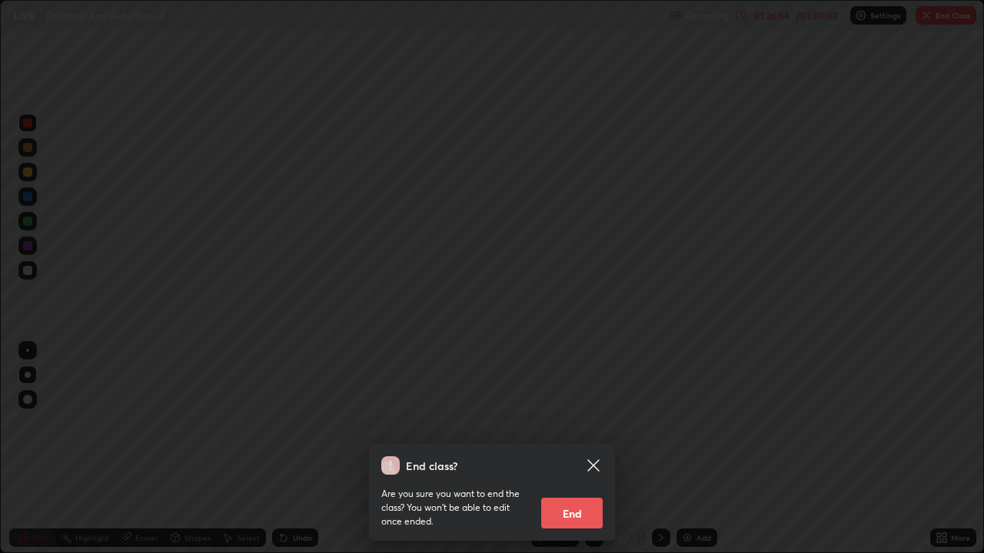
click at [575, 449] on button "End" at bounding box center [571, 513] width 61 height 31
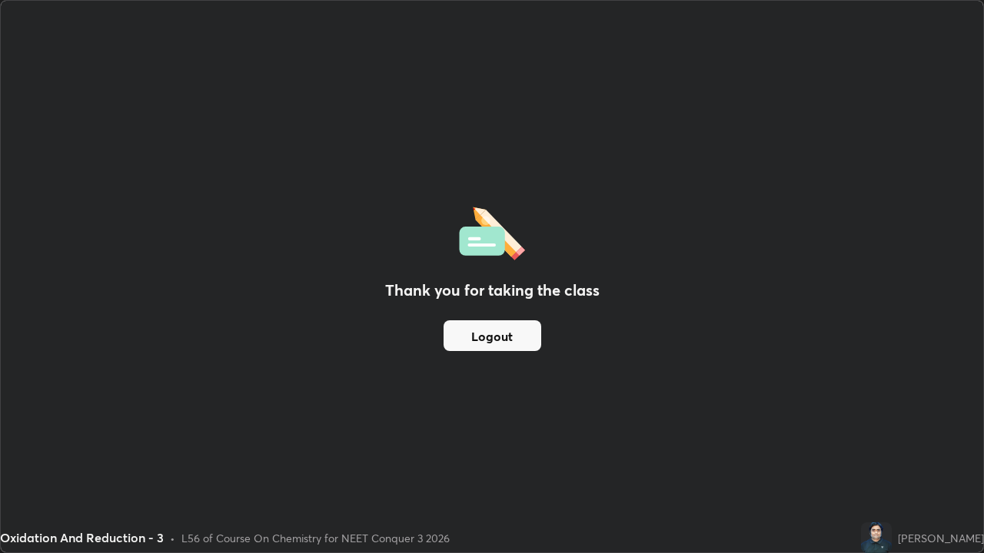
click at [462, 335] on button "Logout" at bounding box center [493, 336] width 98 height 31
